Goal: Task Accomplishment & Management: Manage account settings

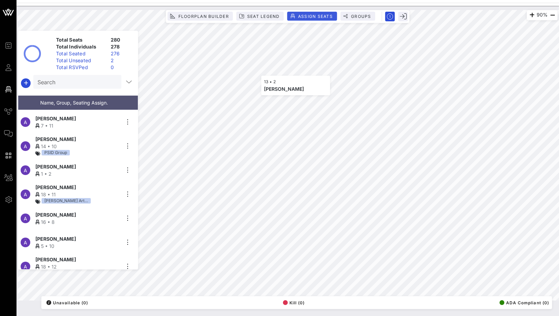
scroll to position [6530, 0]
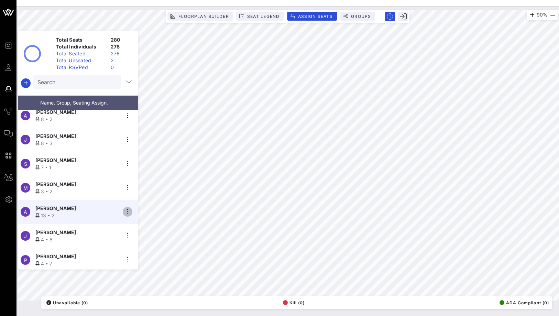
click at [129, 210] on icon "button" at bounding box center [127, 212] width 8 height 8
click at [131, 217] on div "Details" at bounding box center [147, 220] width 34 height 11
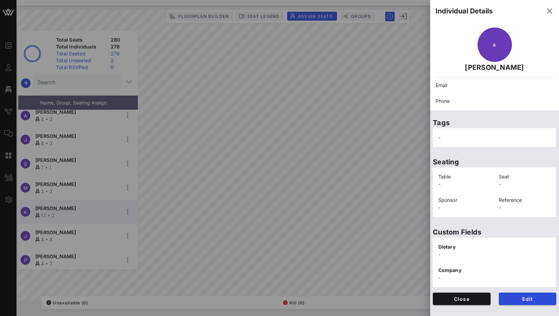
click at [508, 65] on p "[PERSON_NAME]" at bounding box center [495, 67] width 118 height 11
copy p "Karabus"
click at [142, 151] on div at bounding box center [279, 158] width 559 height 316
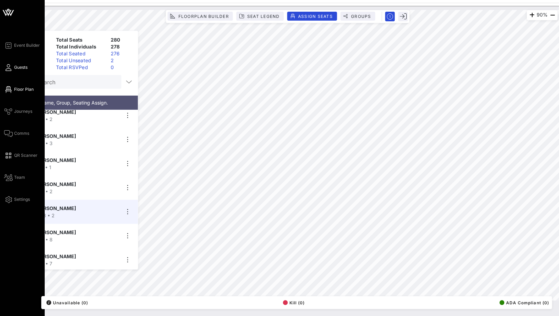
click at [12, 64] on link "Guests" at bounding box center [15, 67] width 23 height 8
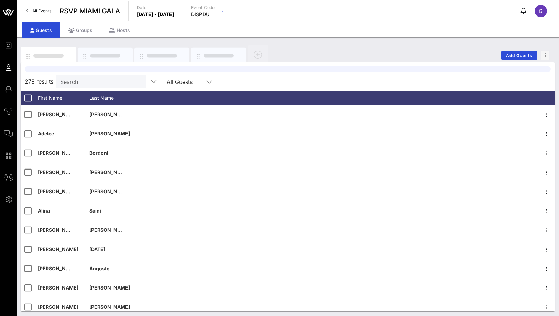
click at [80, 83] on input "Search" at bounding box center [100, 81] width 80 height 9
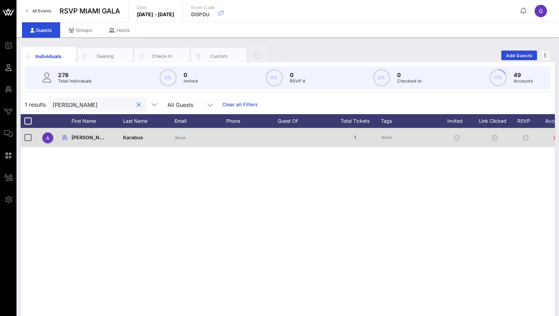
type input "[PERSON_NAME]"
click at [178, 134] on div "None" at bounding box center [180, 137] width 11 height 19
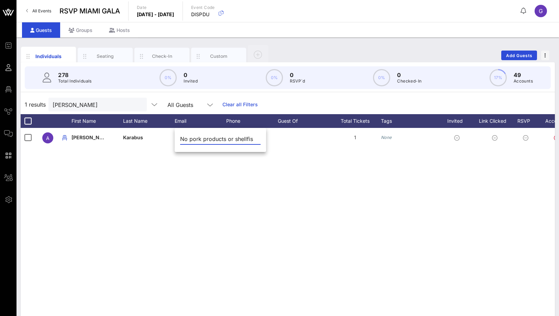
scroll to position [0, 13]
type input "No pork products or shellfish"
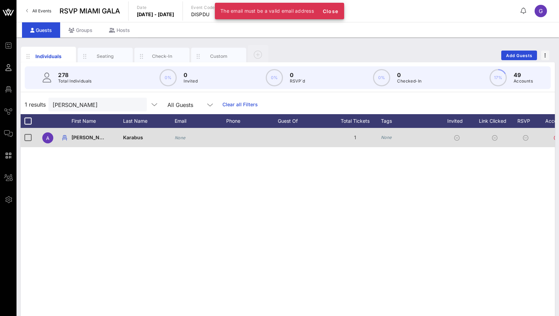
click at [183, 138] on icon "None" at bounding box center [180, 137] width 11 height 5
click at [272, 145] on div at bounding box center [252, 137] width 52 height 19
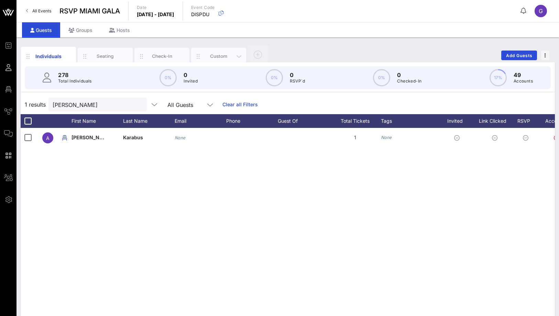
click at [208, 52] on div "Custom" at bounding box center [218, 56] width 55 height 17
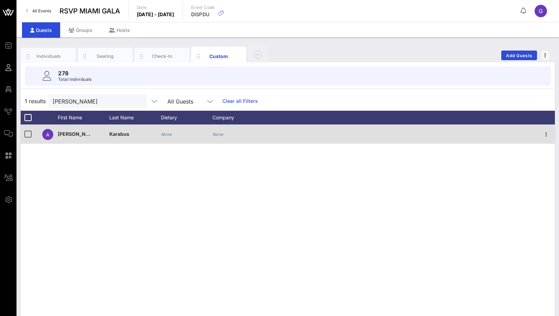
click at [166, 133] on icon "None" at bounding box center [166, 134] width 11 height 5
type input "No pork products or shellfish"
click at [74, 106] on div "[PERSON_NAME]" at bounding box center [93, 101] width 80 height 14
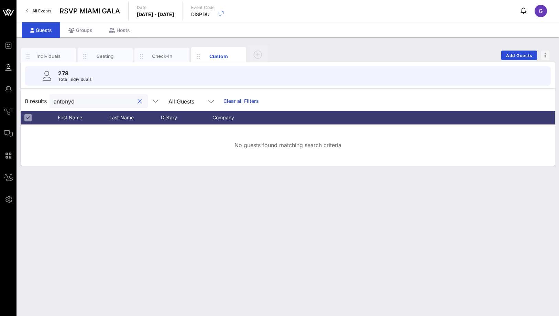
click at [64, 99] on input "antonyd" at bounding box center [94, 101] width 80 height 9
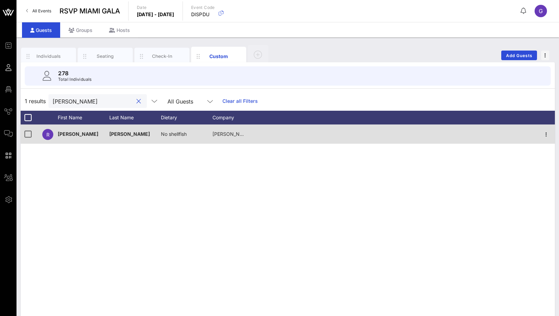
type input "[PERSON_NAME]"
click at [176, 134] on span "No shellfish" at bounding box center [174, 134] width 26 height 6
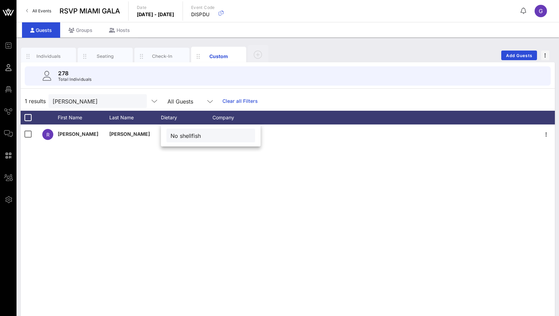
click at [181, 137] on input "No shellfish" at bounding box center [211, 135] width 80 height 9
click at [175, 247] on div "R [PERSON_NAME] No shellfish [PERSON_NAME] Productions" at bounding box center [288, 227] width 534 height 206
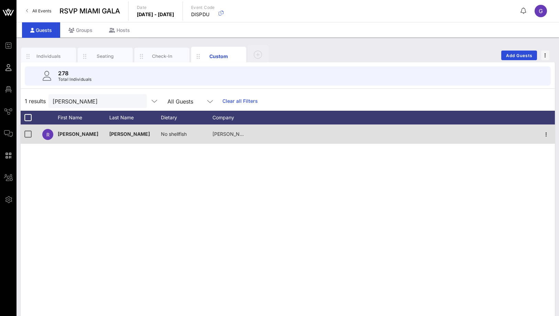
click at [169, 137] on div "No shellfish" at bounding box center [174, 133] width 26 height 19
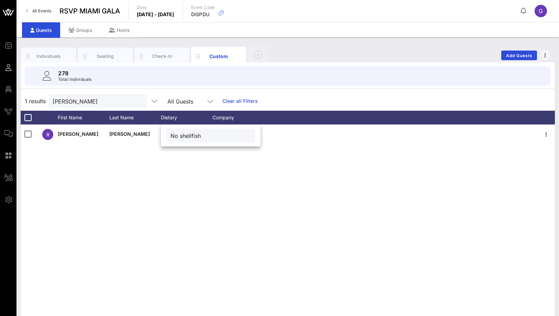
click at [183, 134] on input "No shellfish" at bounding box center [211, 135] width 80 height 9
type input "No pork products or shellfish"
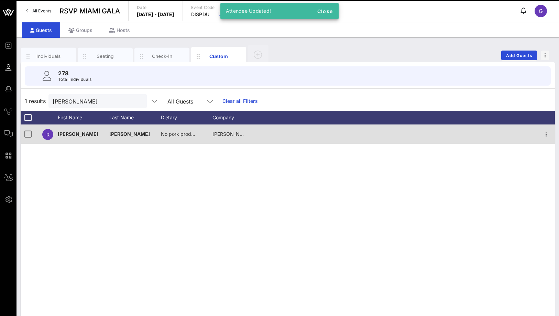
click at [176, 134] on span "No pork products or shellfish" at bounding box center [193, 134] width 65 height 6
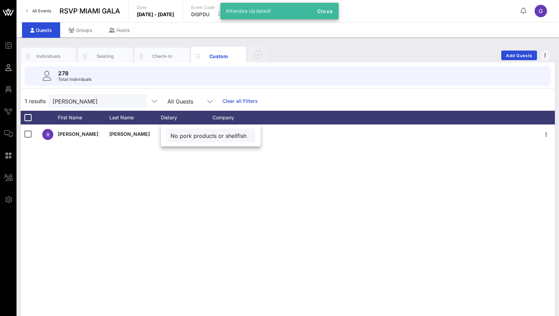
click at [187, 137] on input "No pork products or shellfish" at bounding box center [211, 135] width 80 height 9
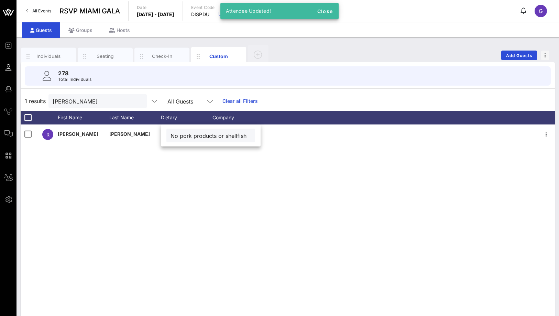
click at [214, 178] on div "R [PERSON_NAME] No pork products or shellfish [PERSON_NAME] Productions" at bounding box center [288, 227] width 534 height 206
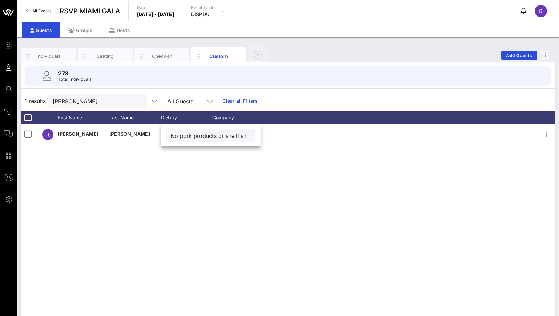
scroll to position [0, 0]
click at [126, 104] on div "[PERSON_NAME]" at bounding box center [97, 101] width 98 height 14
click at [134, 102] on div at bounding box center [138, 101] width 8 height 8
click at [133, 101] on div at bounding box center [138, 101] width 10 height 8
click at [137, 101] on button "clear icon" at bounding box center [139, 101] width 4 height 7
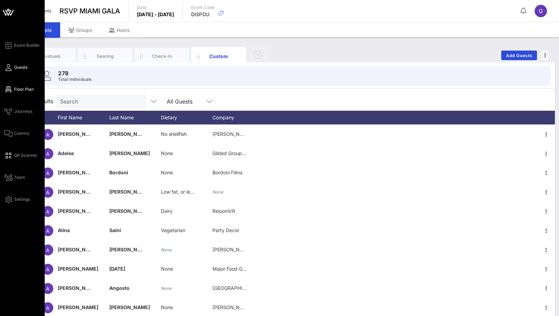
click at [8, 90] on icon at bounding box center [8, 89] width 9 height 1
